Goal: Complete application form: Complete application form

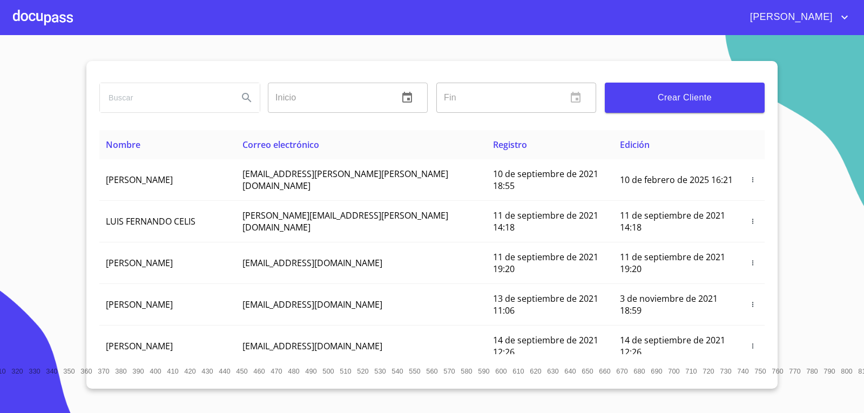
click at [60, 32] on div at bounding box center [43, 17] width 60 height 35
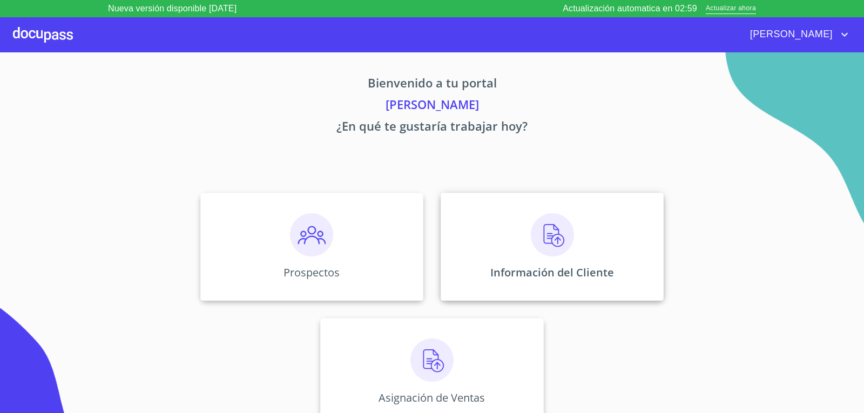
click at [535, 212] on div "Información del Cliente" at bounding box center [552, 247] width 223 height 108
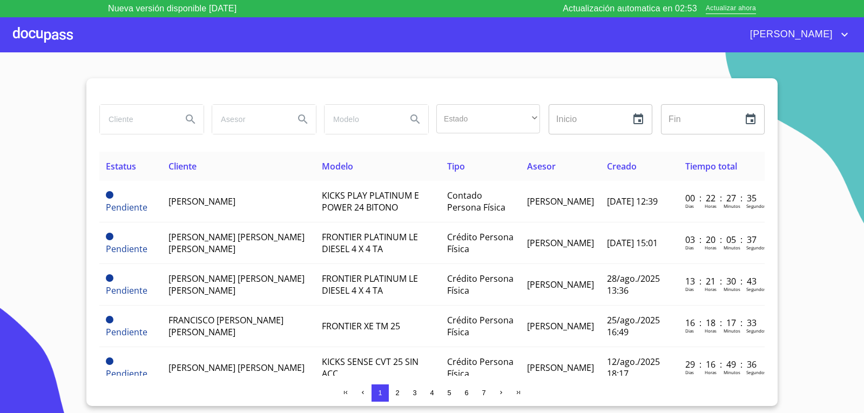
click at [141, 137] on div at bounding box center [151, 119] width 112 height 39
click at [157, 126] on input "search" at bounding box center [136, 119] width 73 height 29
type input "[PERSON_NAME] [PERSON_NAME]"
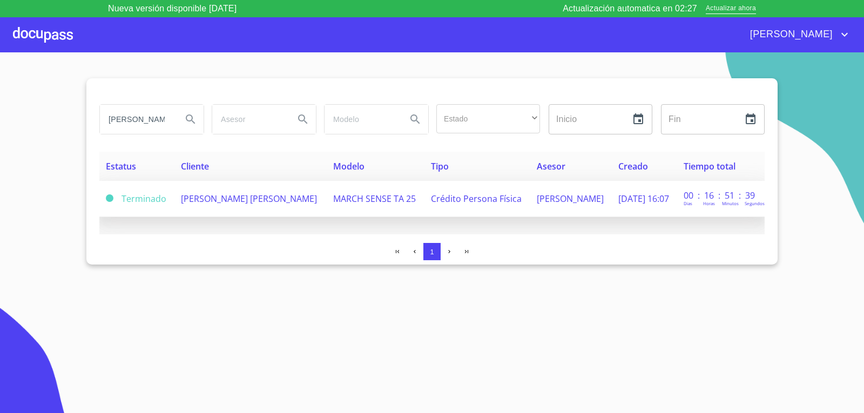
click at [275, 187] on td "[PERSON_NAME] [PERSON_NAME]" at bounding box center [250, 199] width 152 height 36
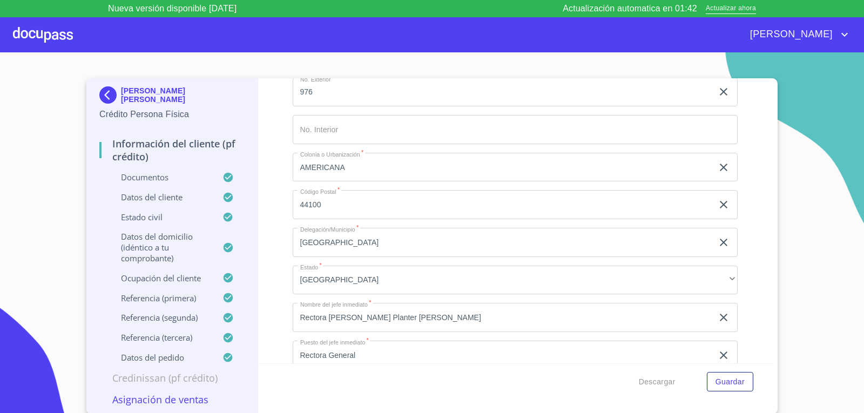
scroll to position [4482, 0]
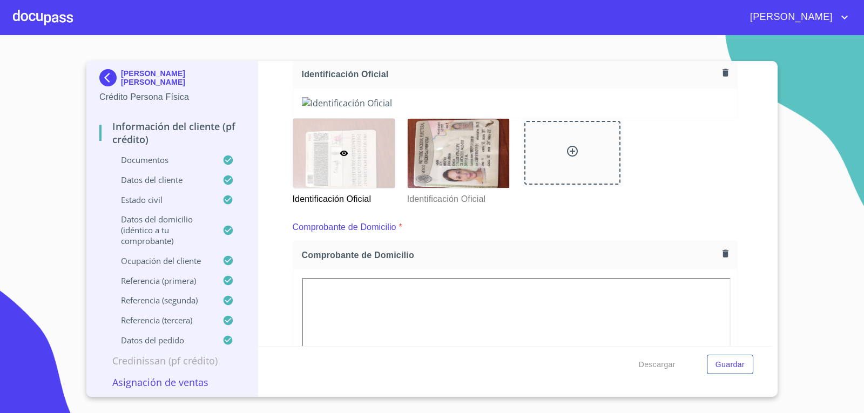
scroll to position [162, 0]
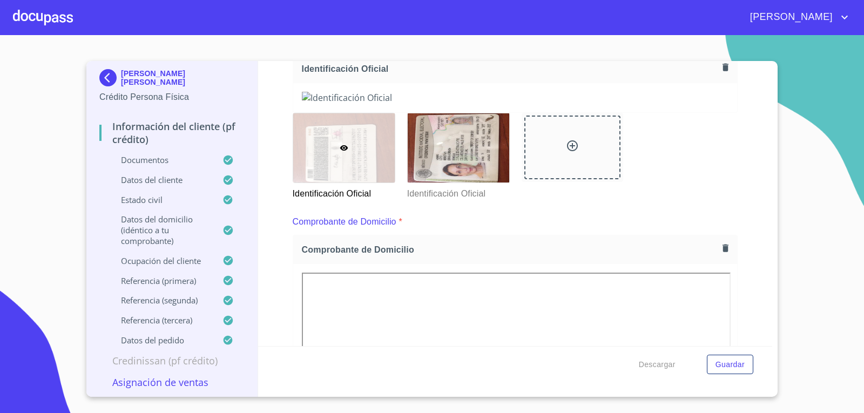
drag, startPoint x: 164, startPoint y: 79, endPoint x: 123, endPoint y: 86, distance: 41.6
click at [123, 86] on div "[PERSON_NAME] [PERSON_NAME]" at bounding box center [171, 80] width 145 height 22
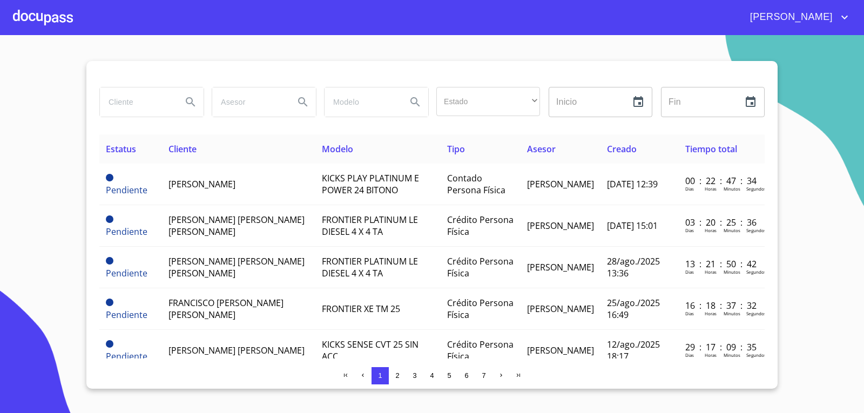
click at [136, 94] on input "search" at bounding box center [136, 101] width 73 height 29
type input "[PERSON_NAME] [PERSON_NAME]"
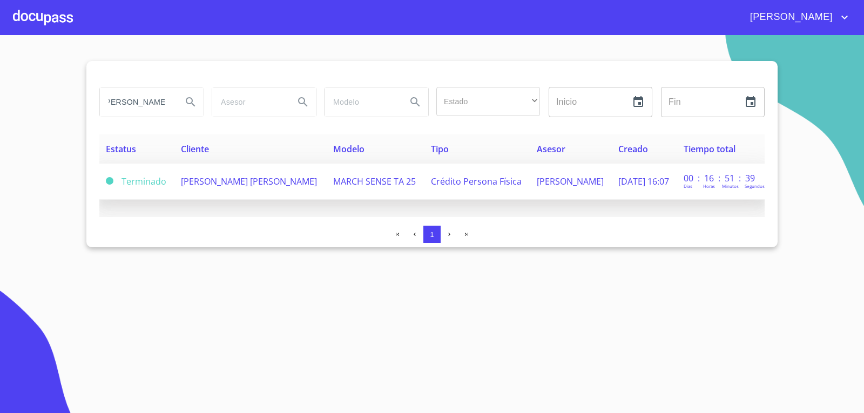
scroll to position [0, 0]
click at [253, 175] on span "[PERSON_NAME] [PERSON_NAME]" at bounding box center [249, 181] width 136 height 12
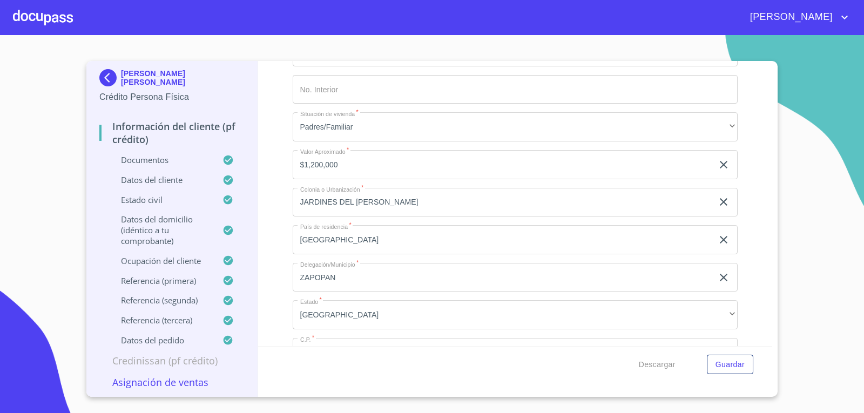
scroll to position [4104, 0]
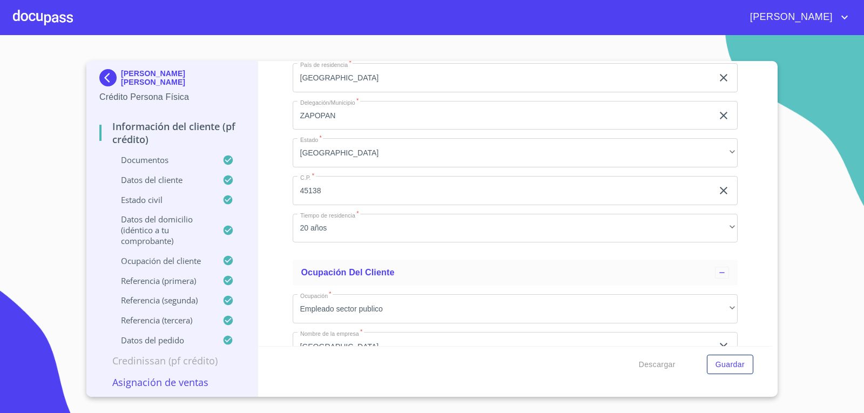
drag, startPoint x: 387, startPoint y: 202, endPoint x: 327, endPoint y: 202, distance: 59.9
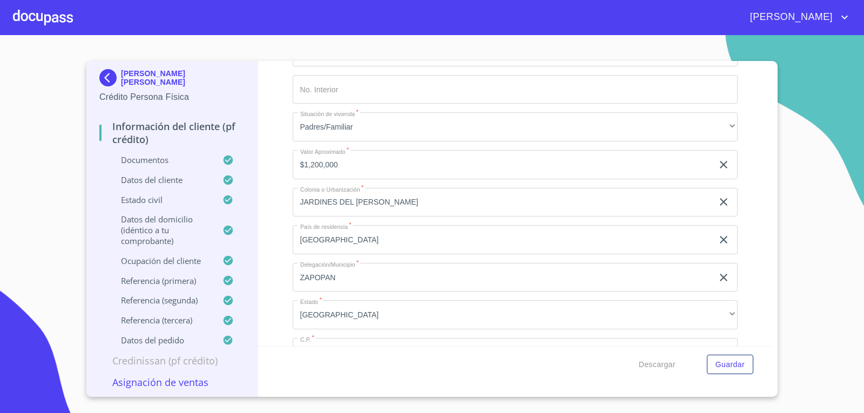
scroll to position [3834, 0]
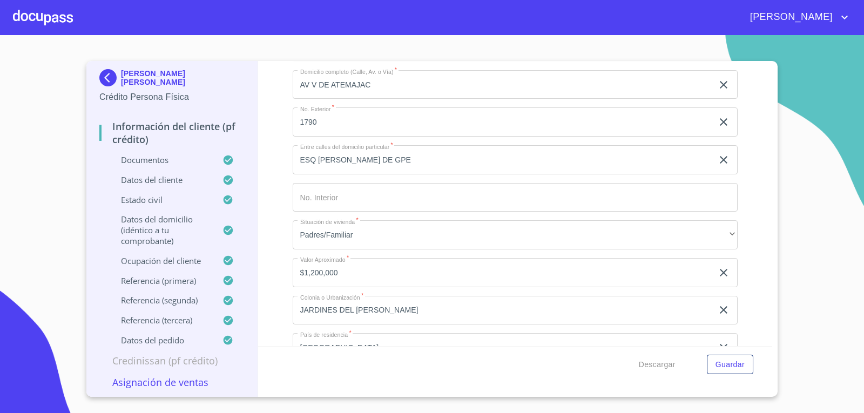
click at [80, 26] on div "[PERSON_NAME]" at bounding box center [432, 17] width 864 height 35
click at [51, 20] on div at bounding box center [43, 17] width 60 height 35
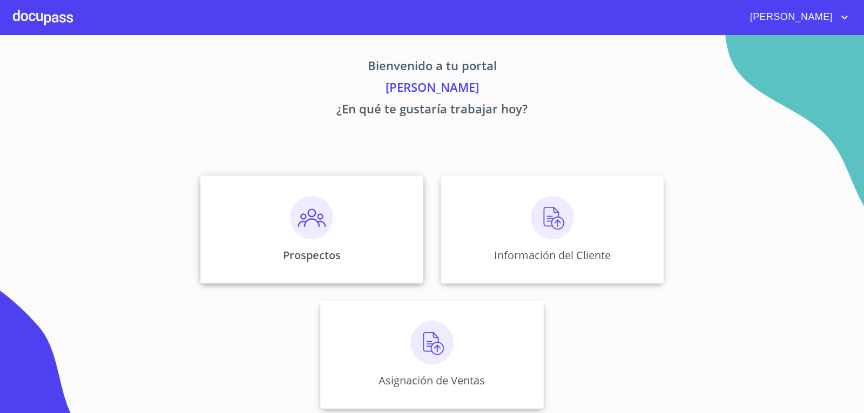
click at [290, 226] on img at bounding box center [311, 217] width 43 height 43
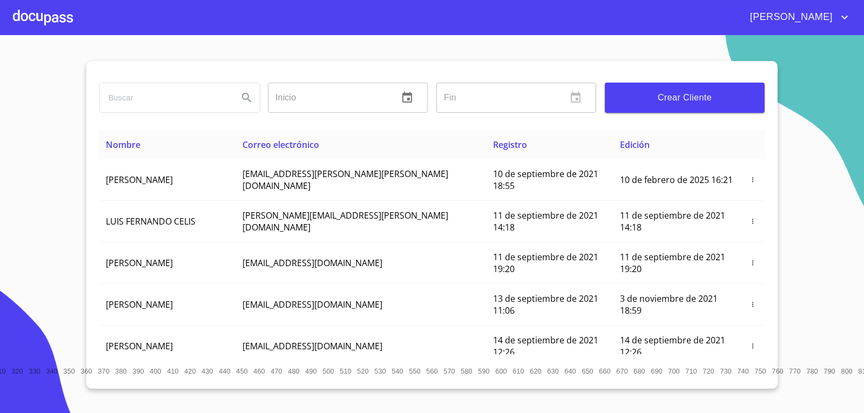
click at [197, 102] on input "search" at bounding box center [165, 97] width 130 height 29
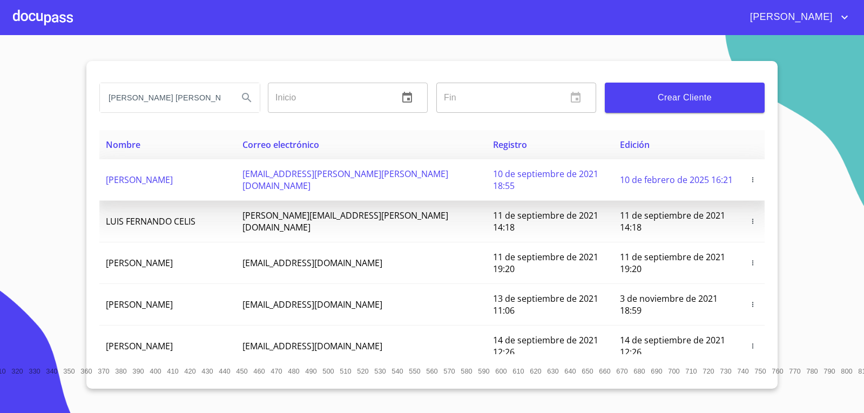
type input "[PERSON_NAME] [PERSON_NAME]"
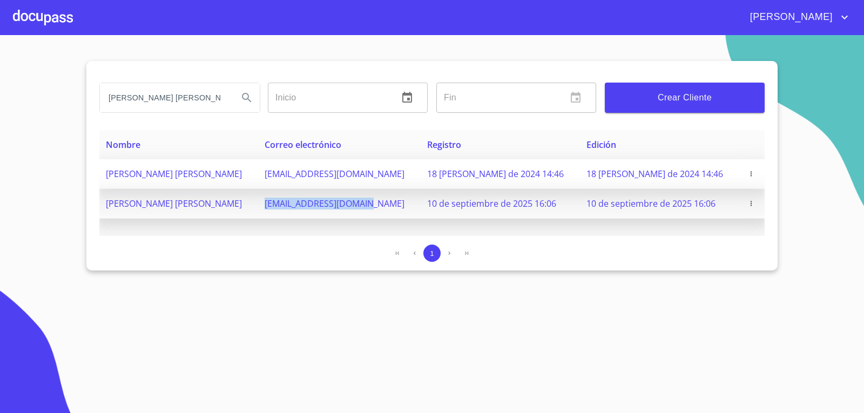
drag, startPoint x: 379, startPoint y: 201, endPoint x: 277, endPoint y: 198, distance: 101.6
click at [277, 198] on td "[EMAIL_ADDRESS][DOMAIN_NAME]" at bounding box center [339, 204] width 163 height 30
copy span "[EMAIL_ADDRESS][DOMAIN_NAME]"
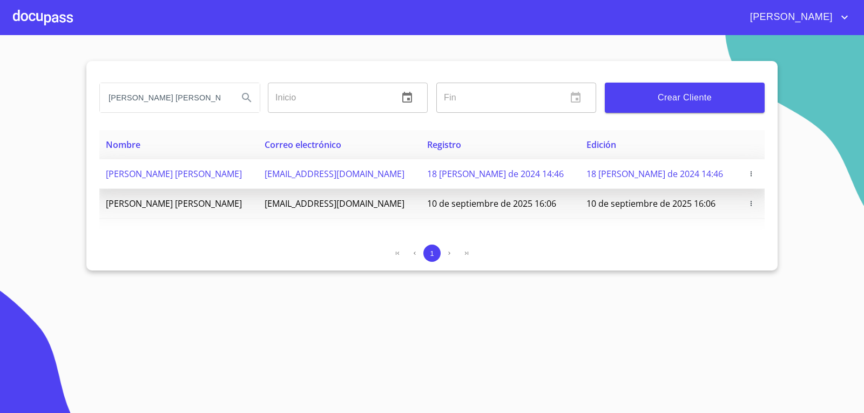
click at [26, 24] on div at bounding box center [43, 17] width 60 height 35
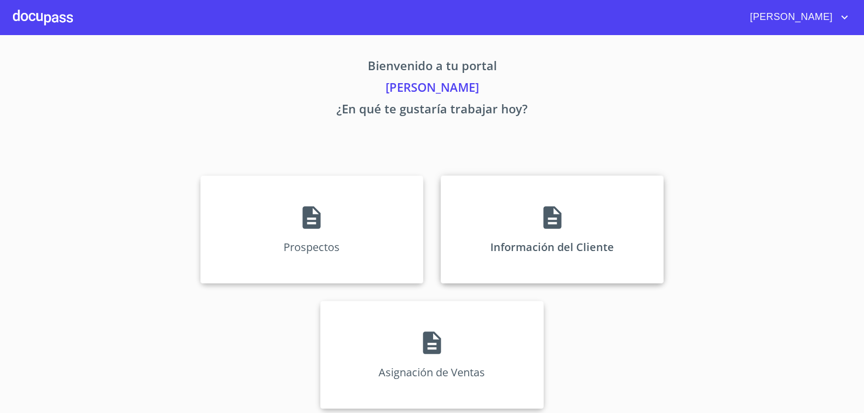
click at [578, 253] on p "Información del Cliente" at bounding box center [552, 247] width 124 height 15
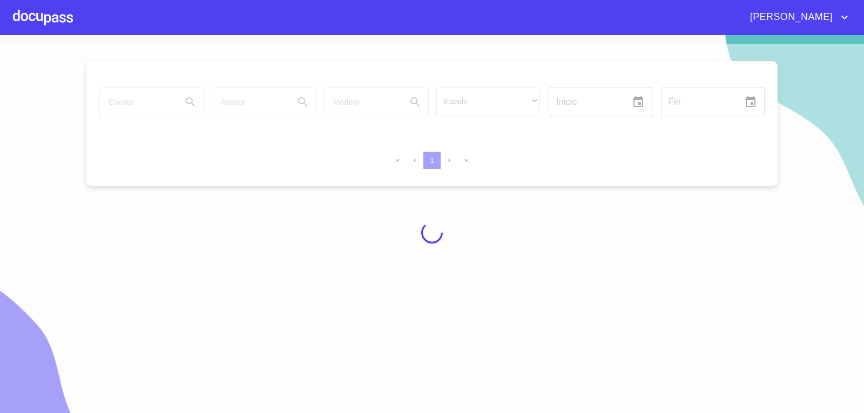
click at [140, 103] on div at bounding box center [432, 233] width 864 height 378
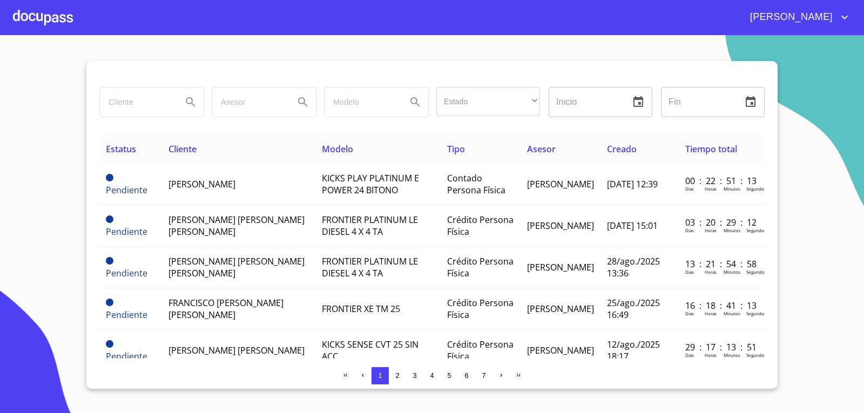
click at [50, 3] on div at bounding box center [43, 17] width 60 height 35
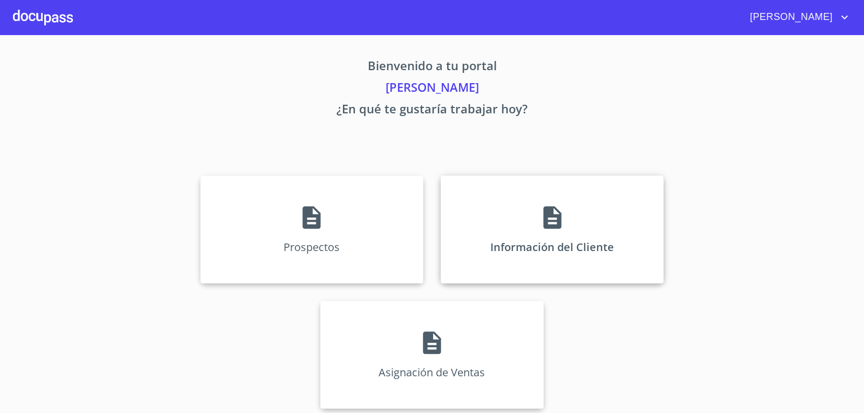
click at [616, 255] on div "Información del Cliente" at bounding box center [552, 229] width 223 height 108
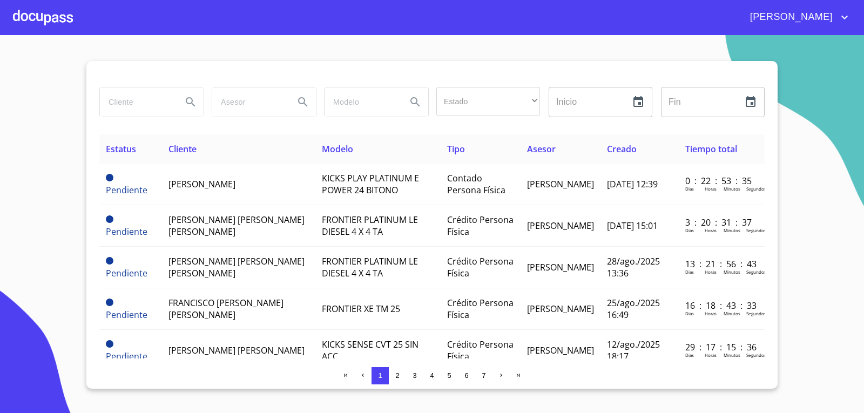
click at [157, 117] on div at bounding box center [151, 102] width 112 height 39
click at [155, 102] on input "search" at bounding box center [136, 101] width 73 height 29
type input "[PERSON_NAME] [PERSON_NAME]"
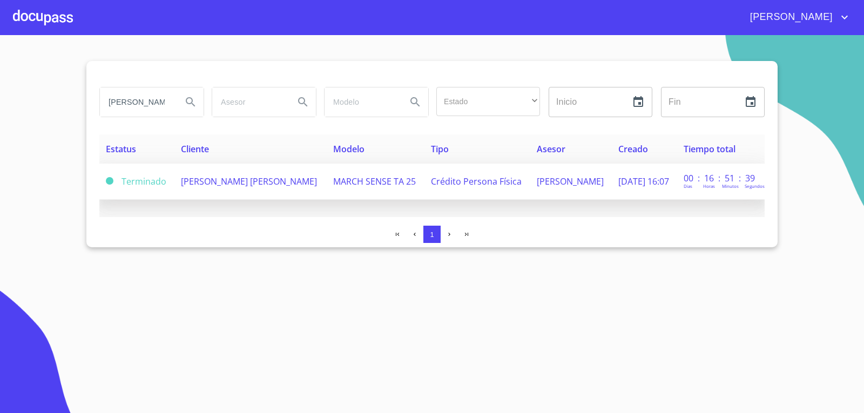
click at [261, 192] on td "[PERSON_NAME] [PERSON_NAME]" at bounding box center [250, 182] width 152 height 36
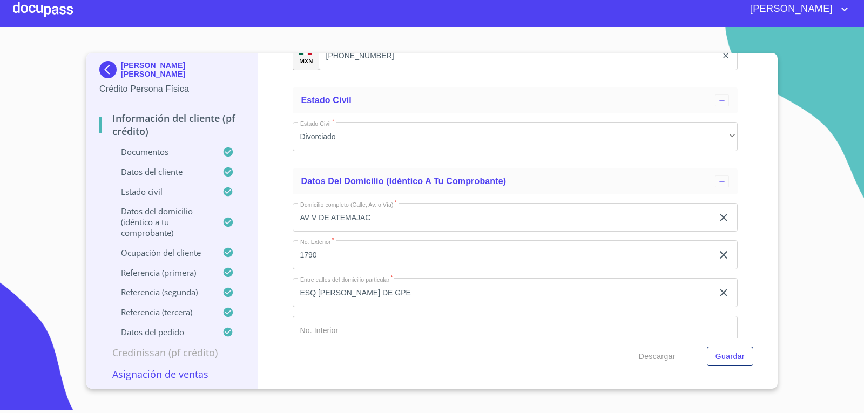
scroll to position [3747, 0]
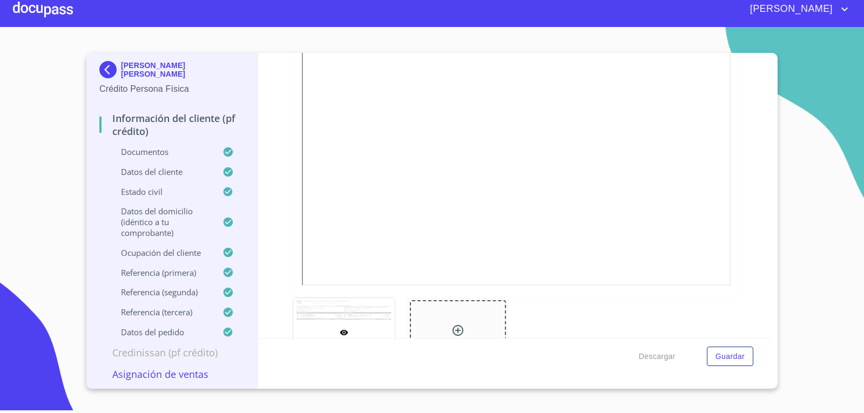
scroll to position [1857, 0]
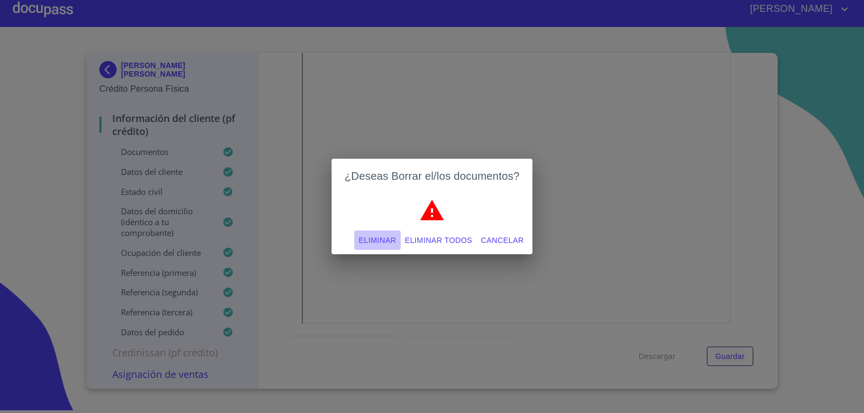
click at [369, 239] on span "Eliminar" at bounding box center [377, 240] width 37 height 13
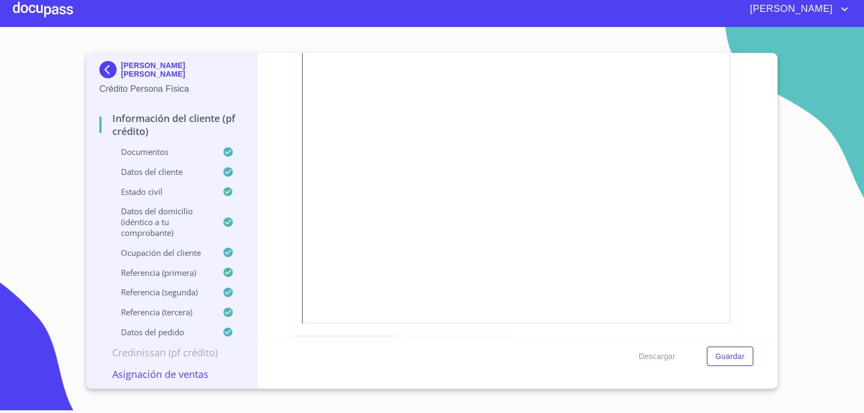
scroll to position [0, 0]
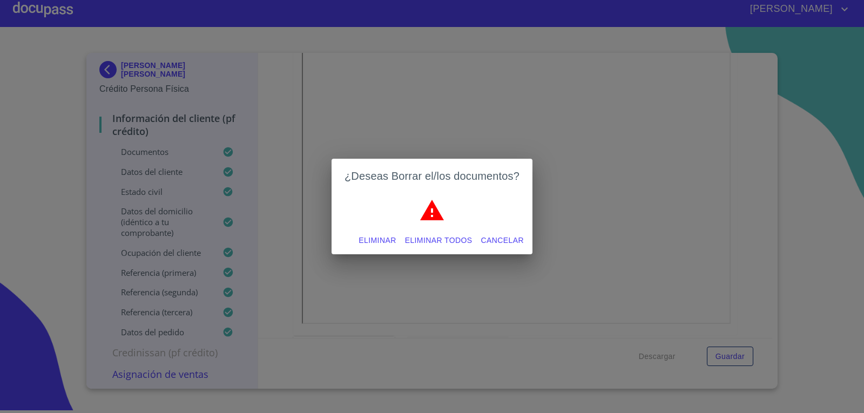
click at [359, 239] on span "Eliminar" at bounding box center [377, 240] width 37 height 13
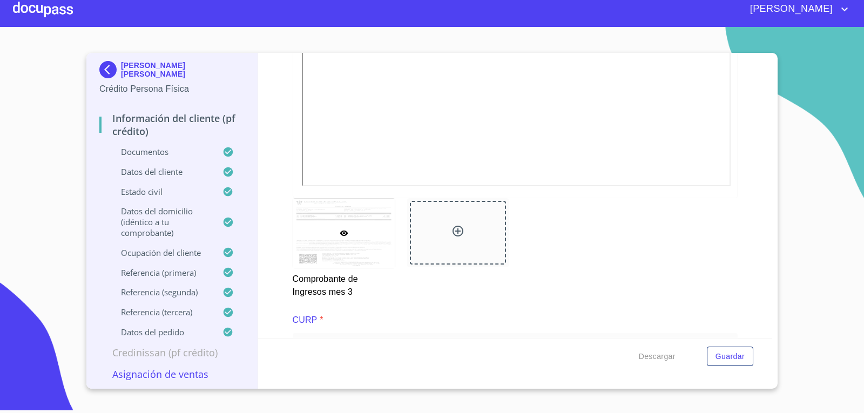
scroll to position [2019, 0]
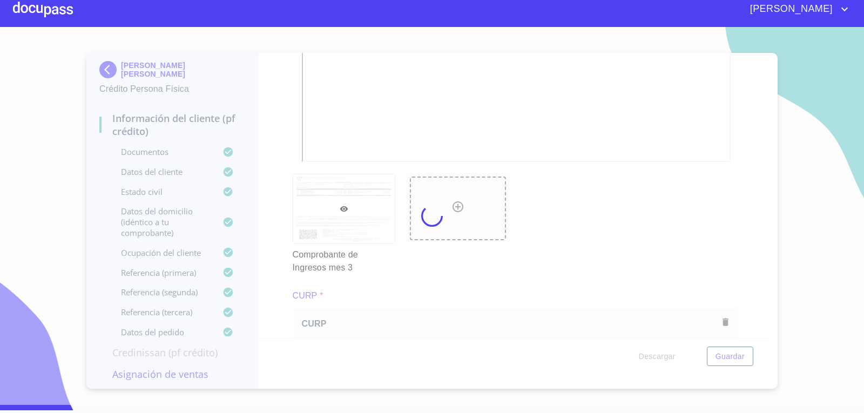
click at [669, 305] on div at bounding box center [432, 216] width 864 height 378
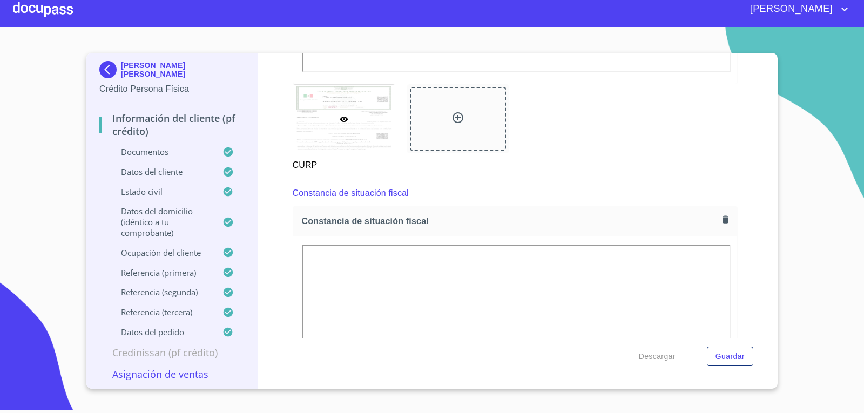
scroll to position [2559, 0]
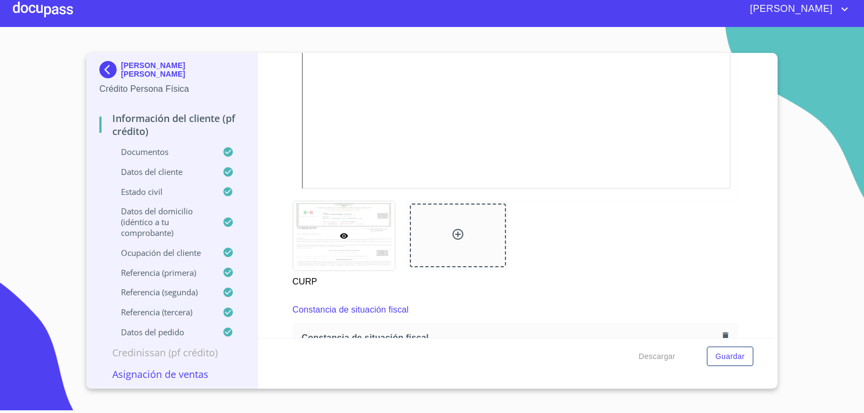
scroll to position [2451, 0]
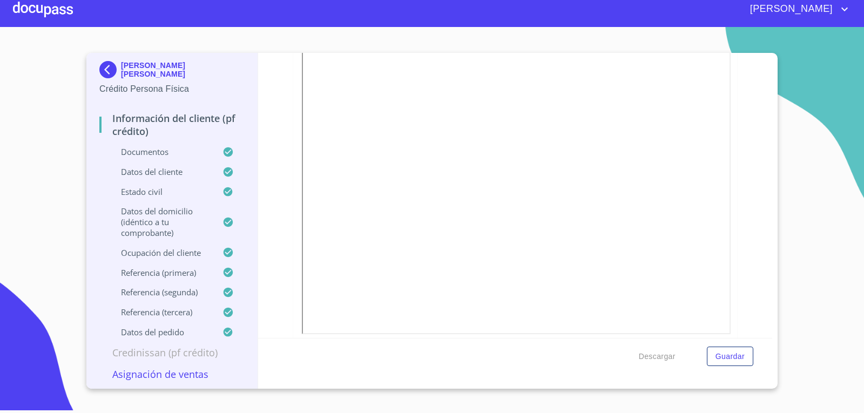
scroll to position [2323, 0]
click at [756, 254] on div "Información del cliente (PF crédito) Documentos Documento de identificación.   …" at bounding box center [515, 195] width 515 height 285
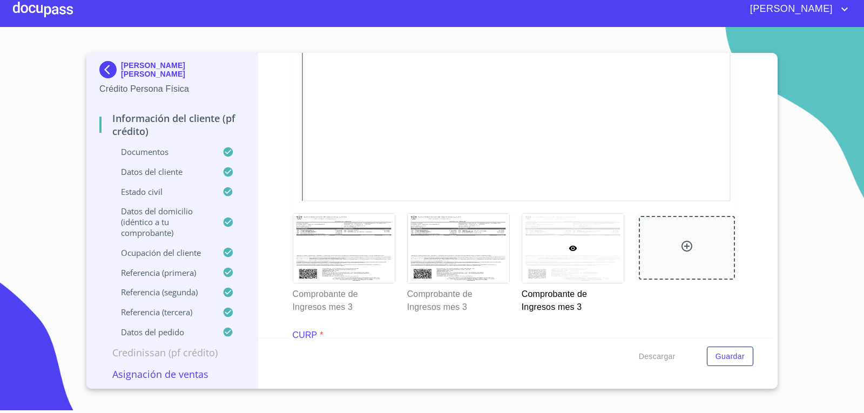
scroll to position [1999, 0]
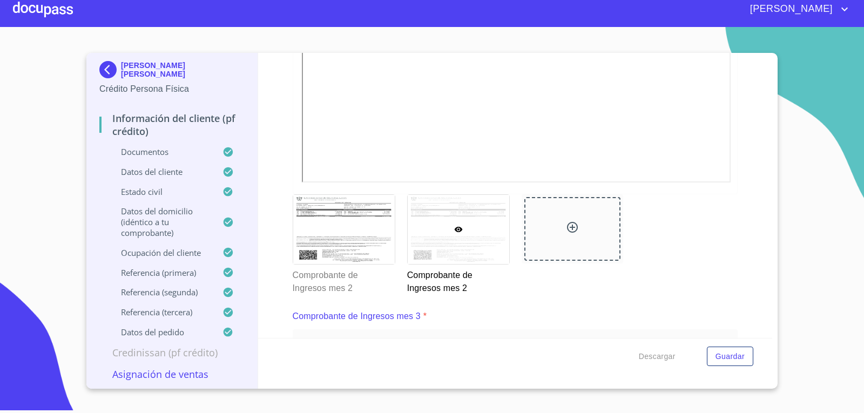
scroll to position [1577, 0]
